Goal: Find specific page/section: Find specific page/section

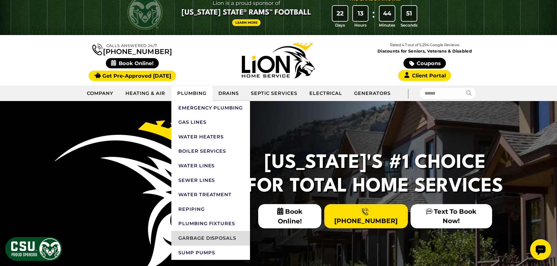
scroll to position [29, 0]
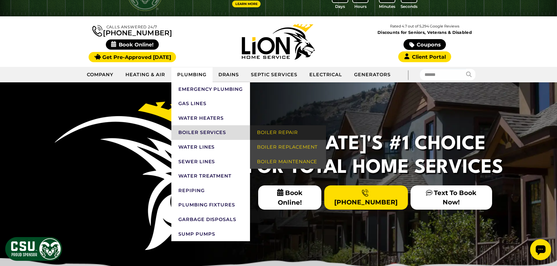
click at [274, 132] on link "Boiler Repair" at bounding box center [288, 132] width 76 height 15
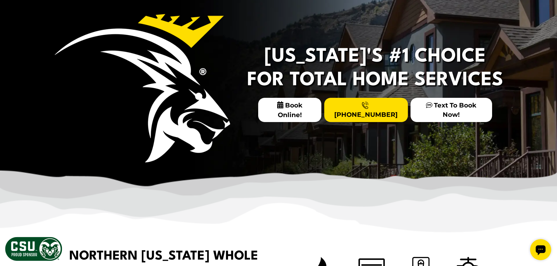
scroll to position [0, 0]
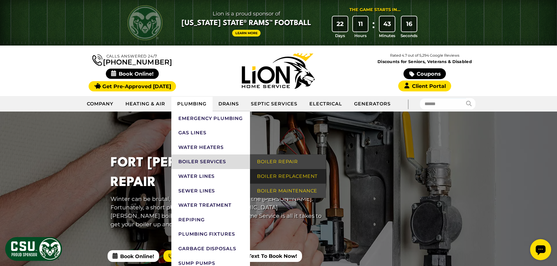
click at [275, 181] on link "Boiler Replacement" at bounding box center [288, 176] width 76 height 15
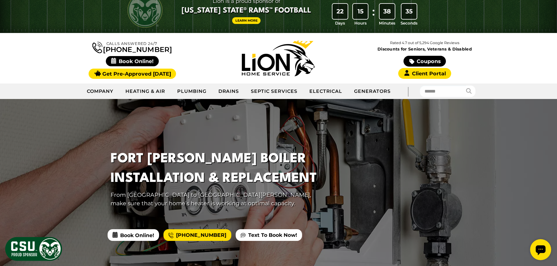
scroll to position [29, 0]
